Goal: Contribute content

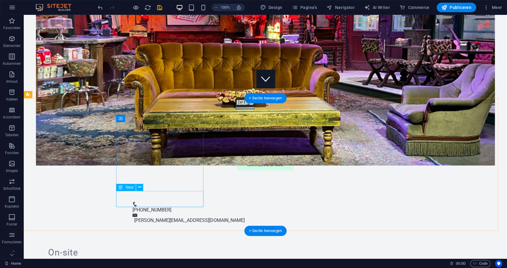
scroll to position [168, 0]
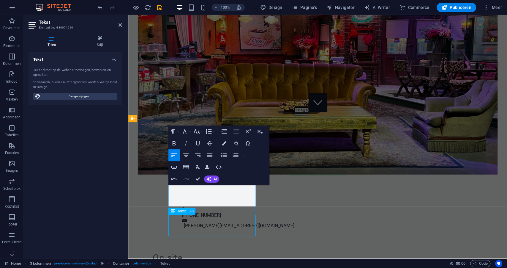
scroll to position [143, 0]
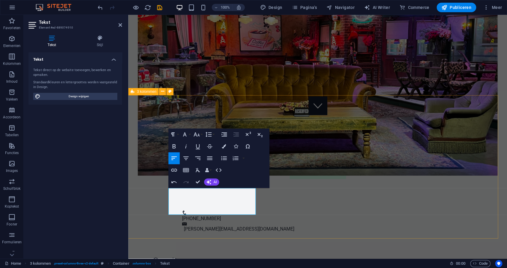
scroll to position [171, 0]
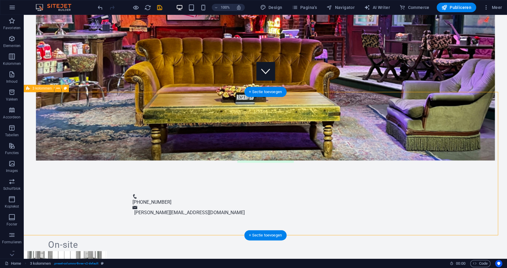
scroll to position [176, 0]
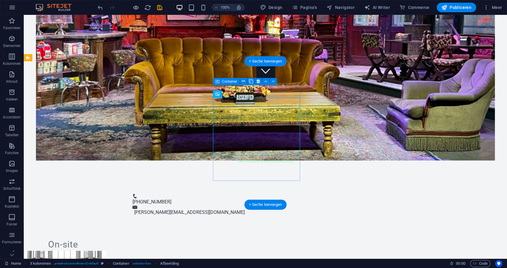
scroll to position [174, 0]
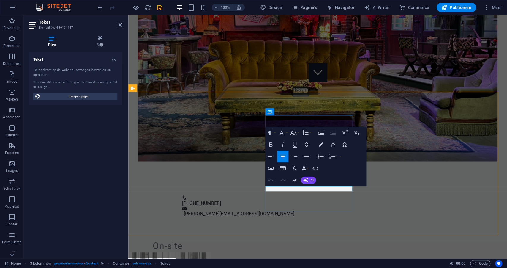
drag, startPoint x: 317, startPoint y: 189, endPoint x: 305, endPoint y: 189, distance: 11.9
